Goal: Connect with others: Connect with other users

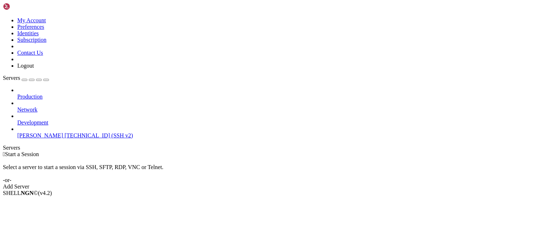
click at [45, 132] on span "[PERSON_NAME]" at bounding box center [40, 135] width 46 height 6
click at [55, 202] on li "Connect" at bounding box center [49, 205] width 65 height 6
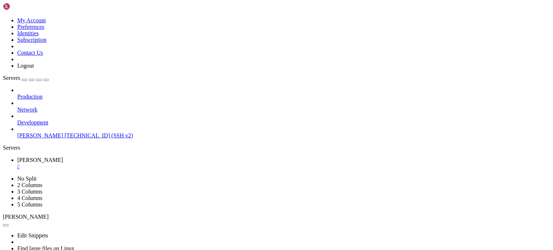
drag, startPoint x: 221, startPoint y: 477, endPoint x: 7, endPoint y: 478, distance: 214.1
copy span "samba-ad-dc.service is a disabled or a static unit, not starting it."
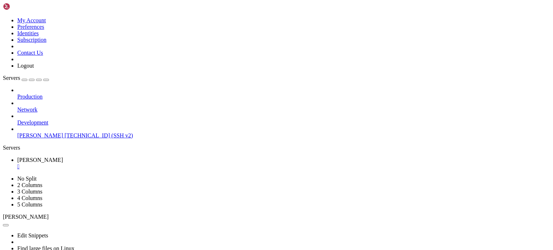
scroll to position [2098, 0]
click at [119, 163] on div "" at bounding box center [283, 166] width 533 height 6
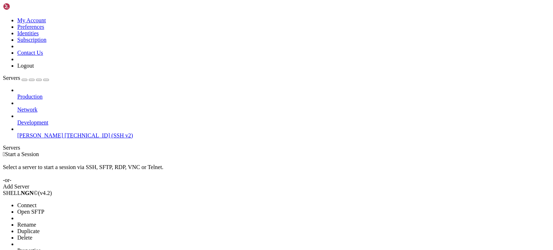
click at [46, 202] on li "Connect" at bounding box center [49, 205] width 65 height 6
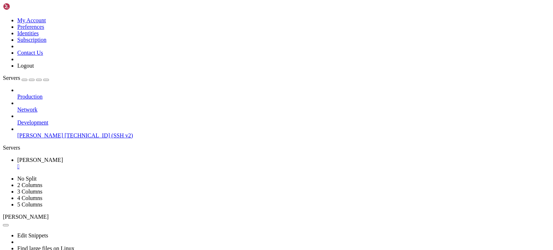
scroll to position [2124, 0]
